Goal: Task Accomplishment & Management: Manage account settings

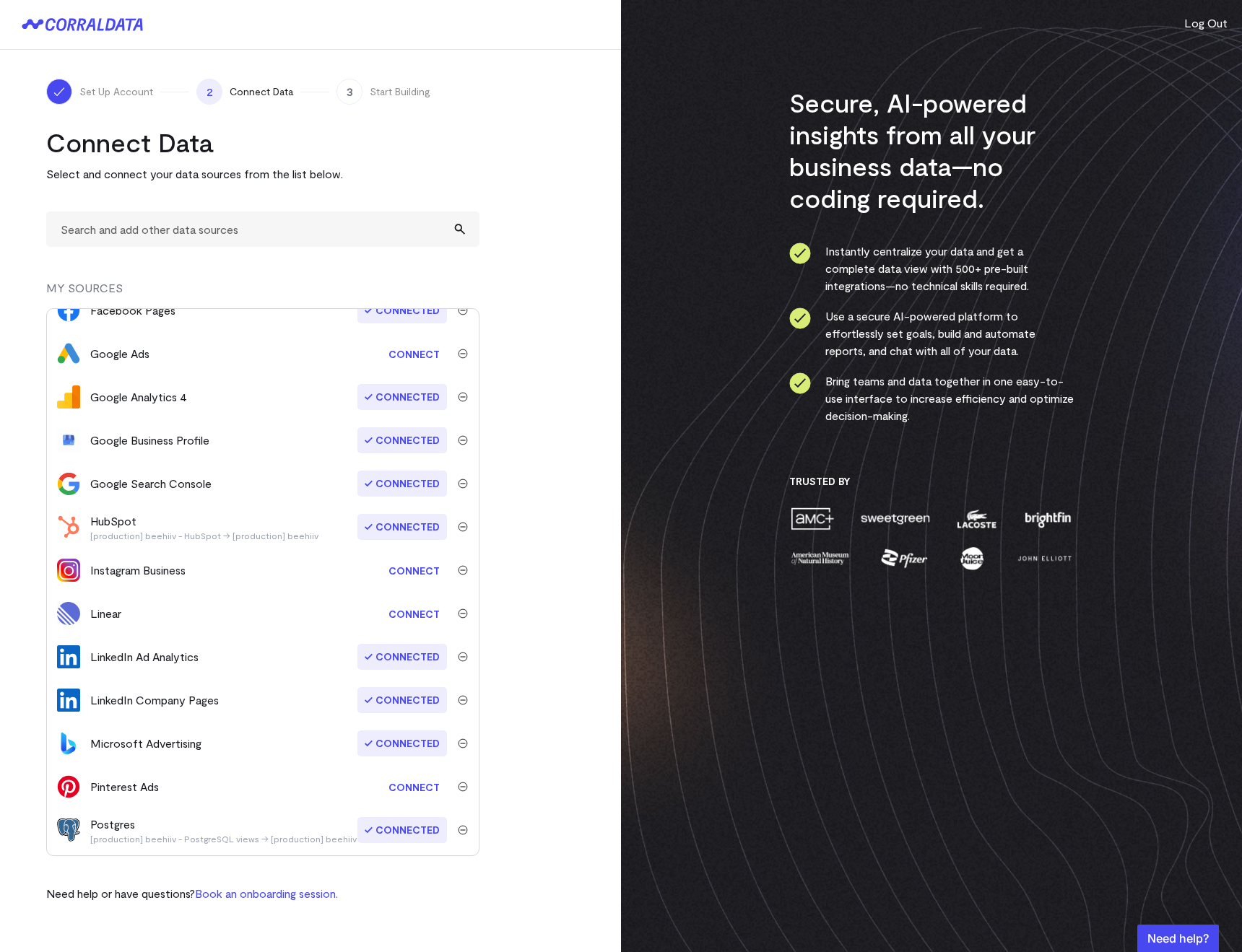
scroll to position [291, 0]
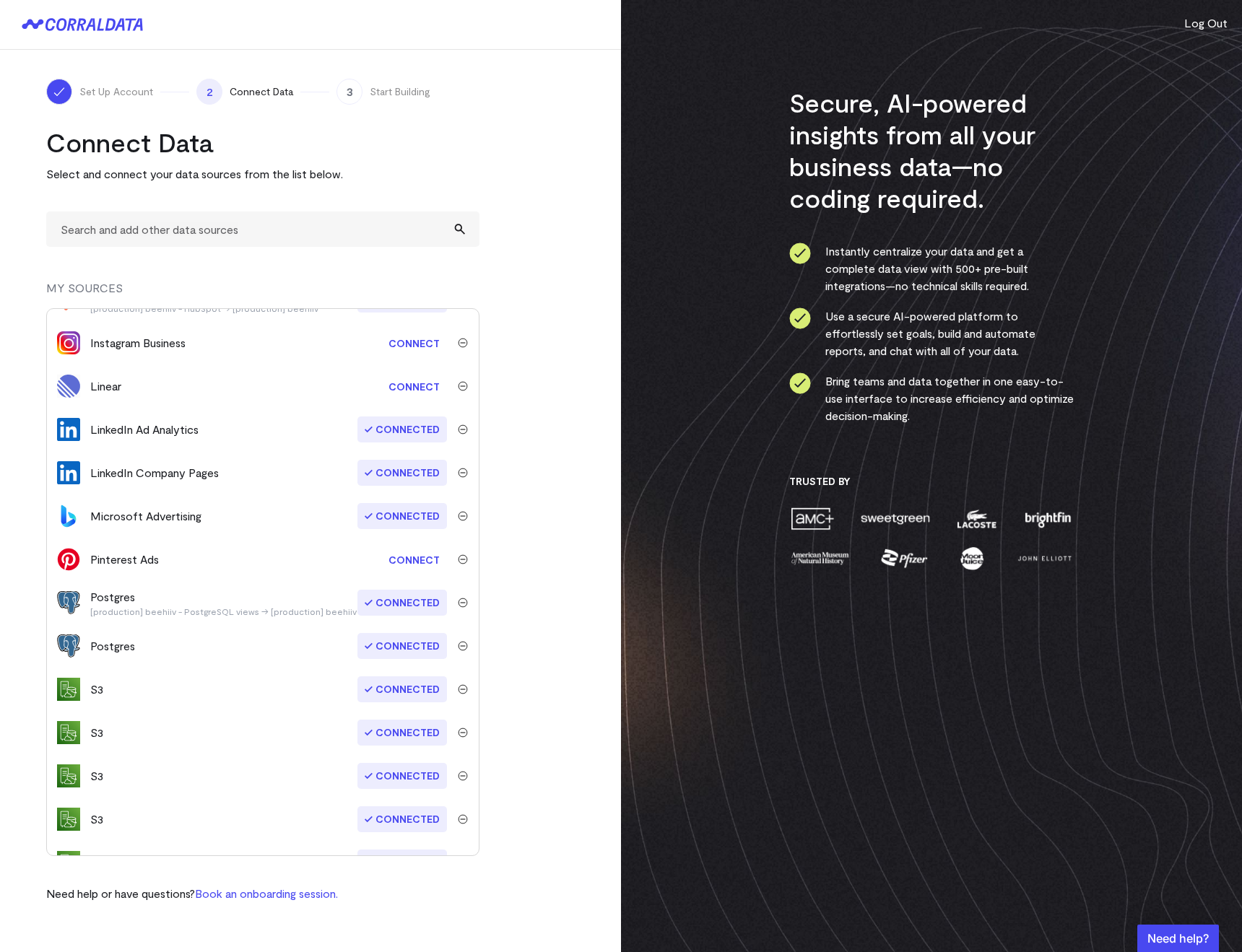
click at [1209, 33] on div "Secure, AI-powered insights from all your business data—no coding required. Ins…" at bounding box center [931, 476] width 621 height 952
click at [1206, 29] on button "Log Out" at bounding box center [1206, 23] width 44 height 18
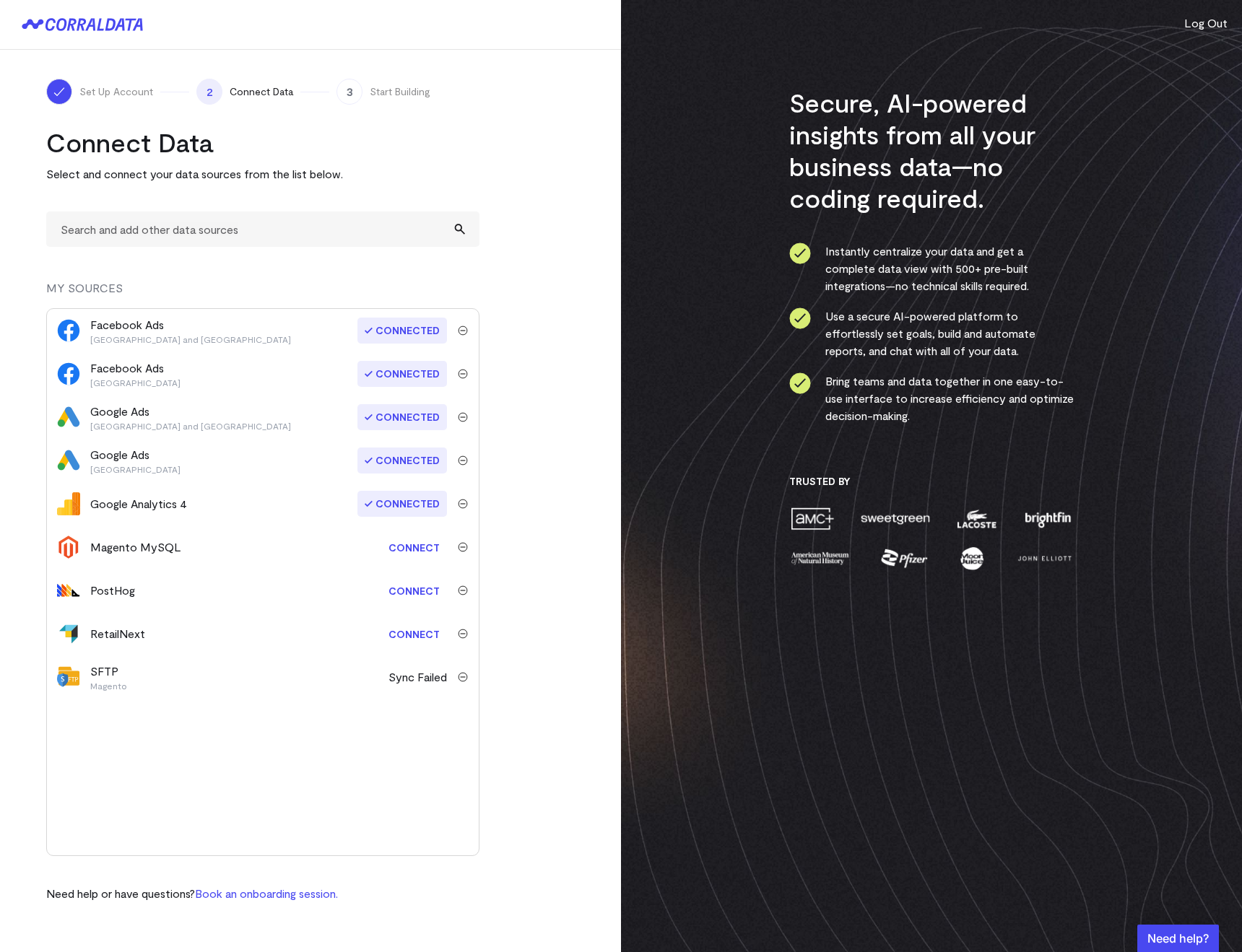
click at [68, 678] on img at bounding box center [68, 677] width 23 height 23
